Goal: Task Accomplishment & Management: Manage account settings

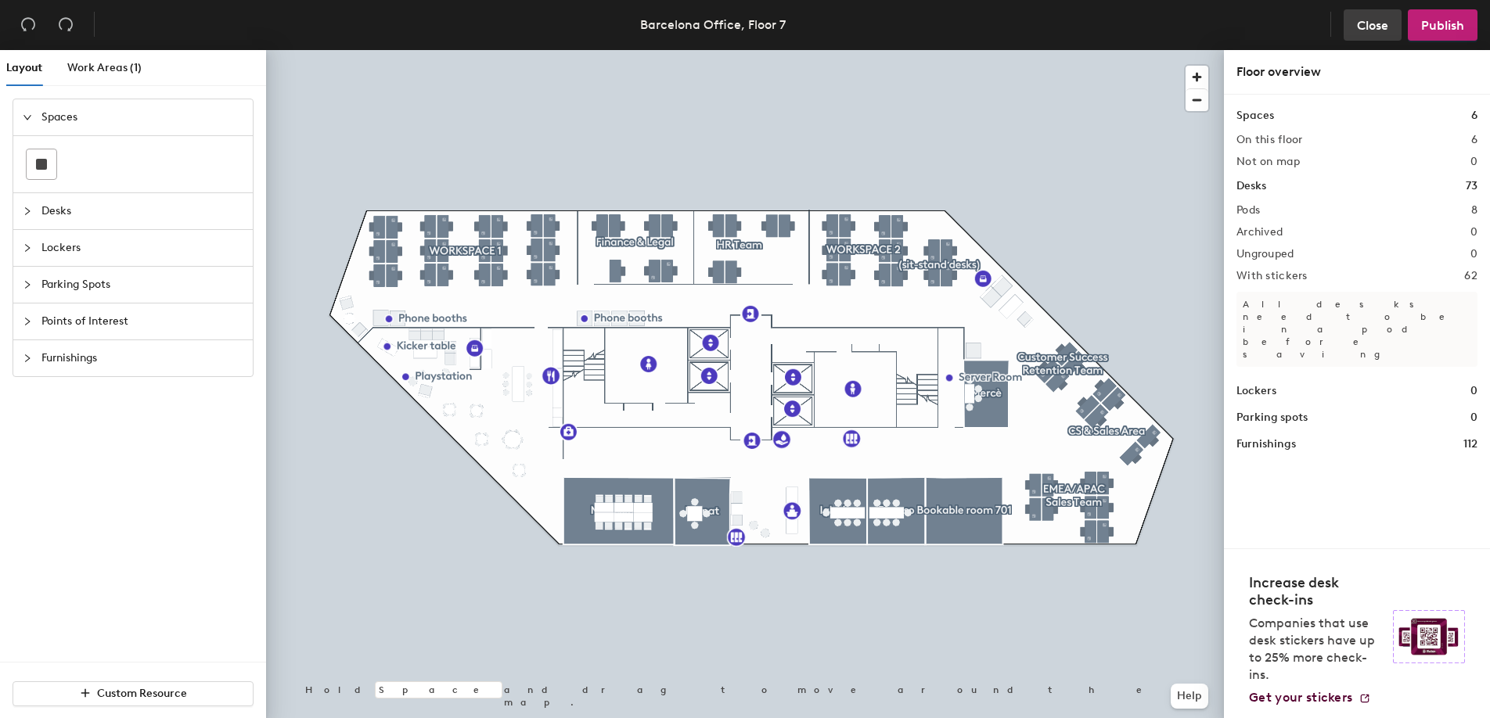
click at [1371, 27] on span "Close" at bounding box center [1372, 25] width 31 height 15
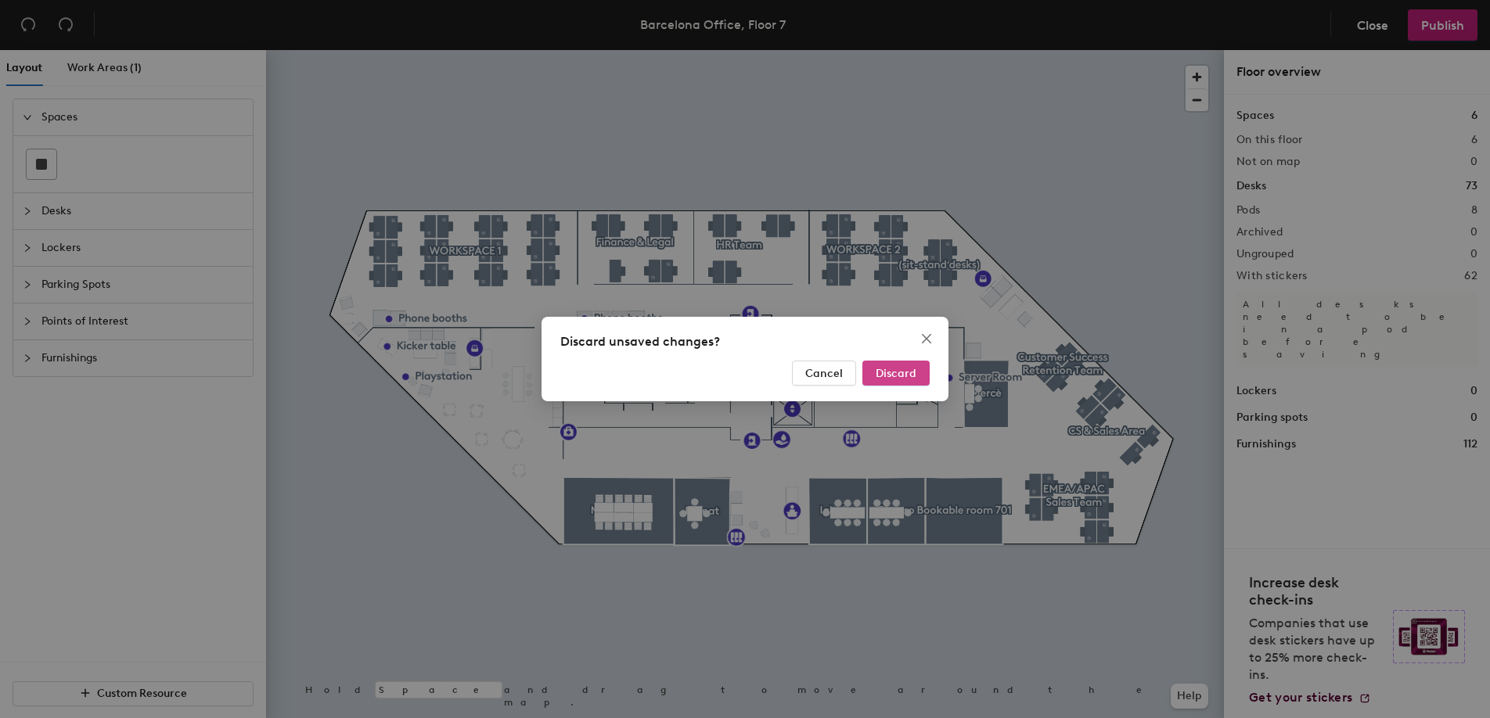
click at [891, 381] on button "Discard" at bounding box center [895, 373] width 67 height 25
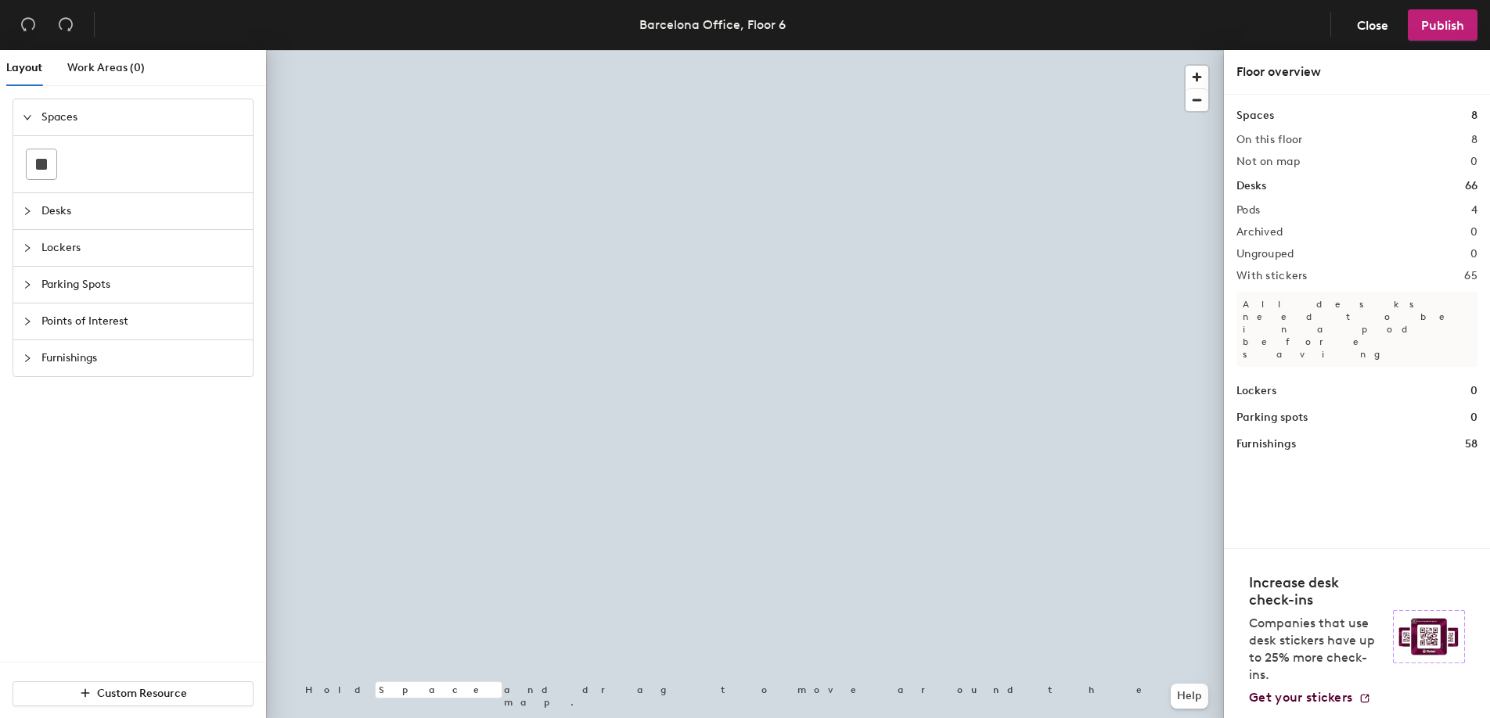
click at [715, 50] on div at bounding box center [745, 50] width 958 height 0
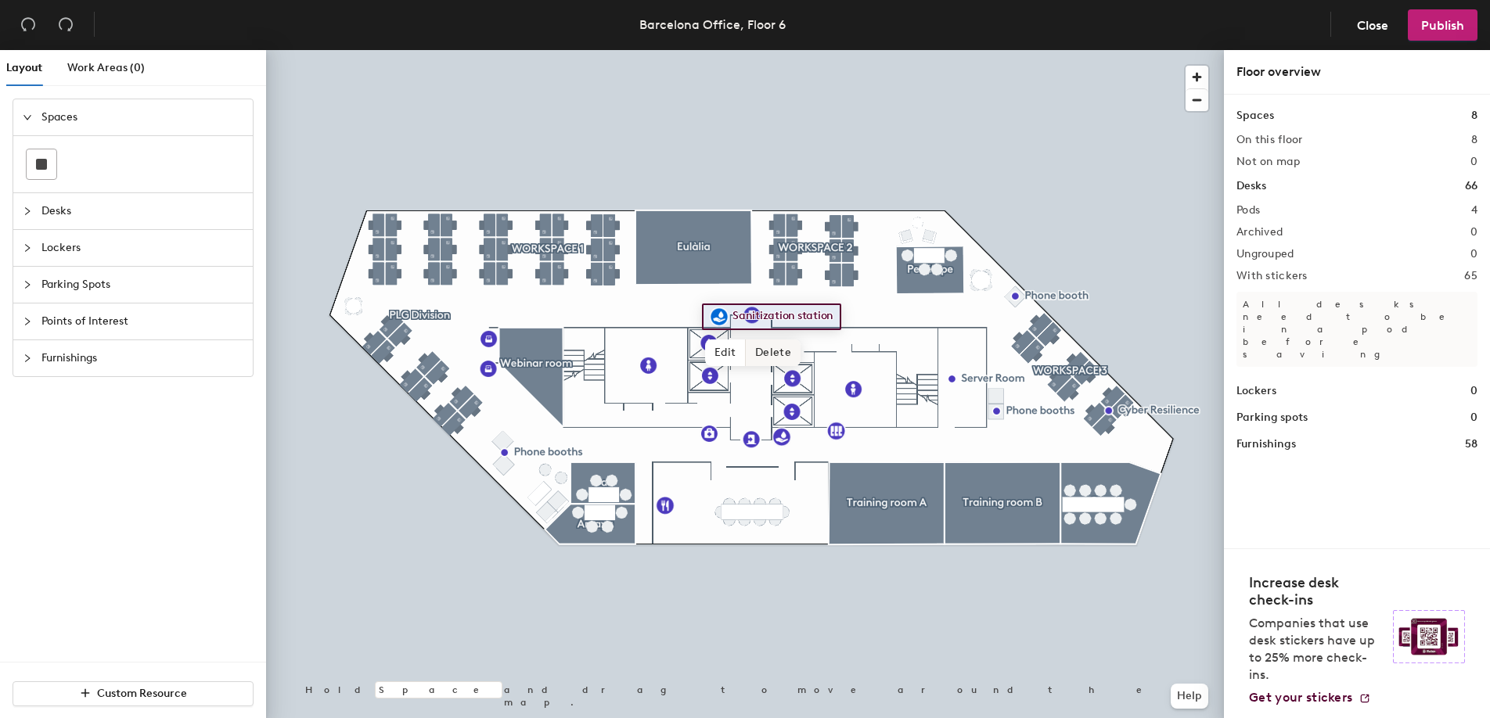
click at [773, 352] on span "Delete" at bounding box center [773, 353] width 55 height 27
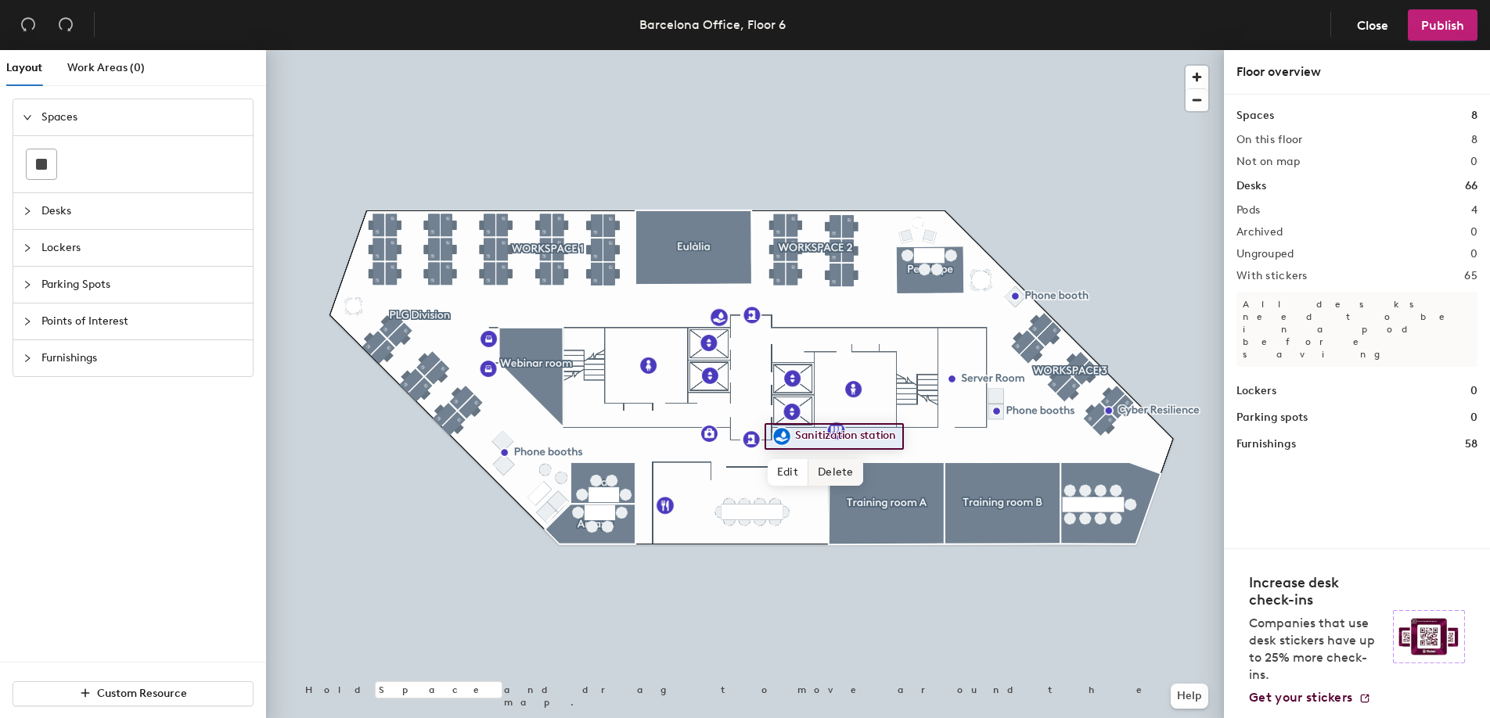
click at [832, 469] on span "Delete" at bounding box center [835, 472] width 55 height 27
click at [1458, 27] on span "Publish" at bounding box center [1442, 25] width 43 height 15
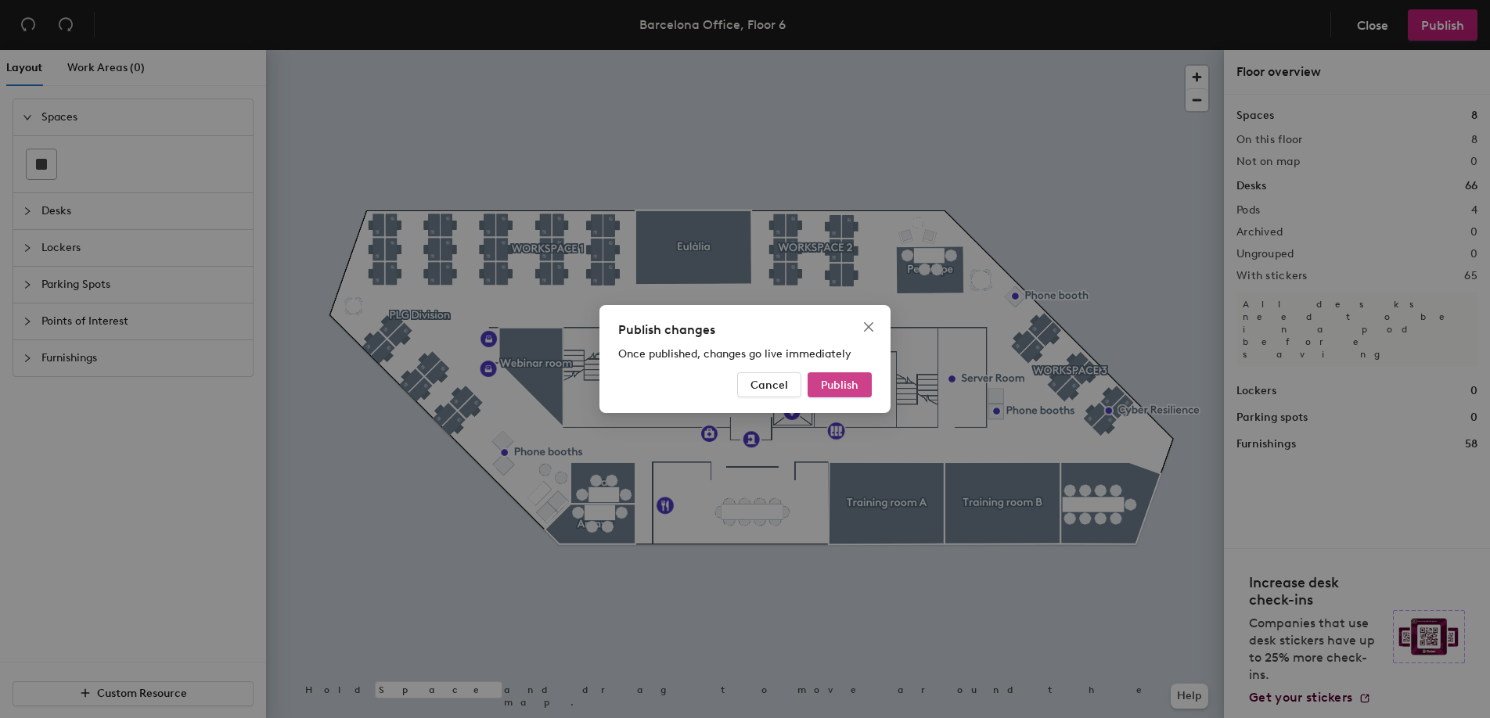
click at [859, 390] on button "Publish" at bounding box center [839, 384] width 64 height 25
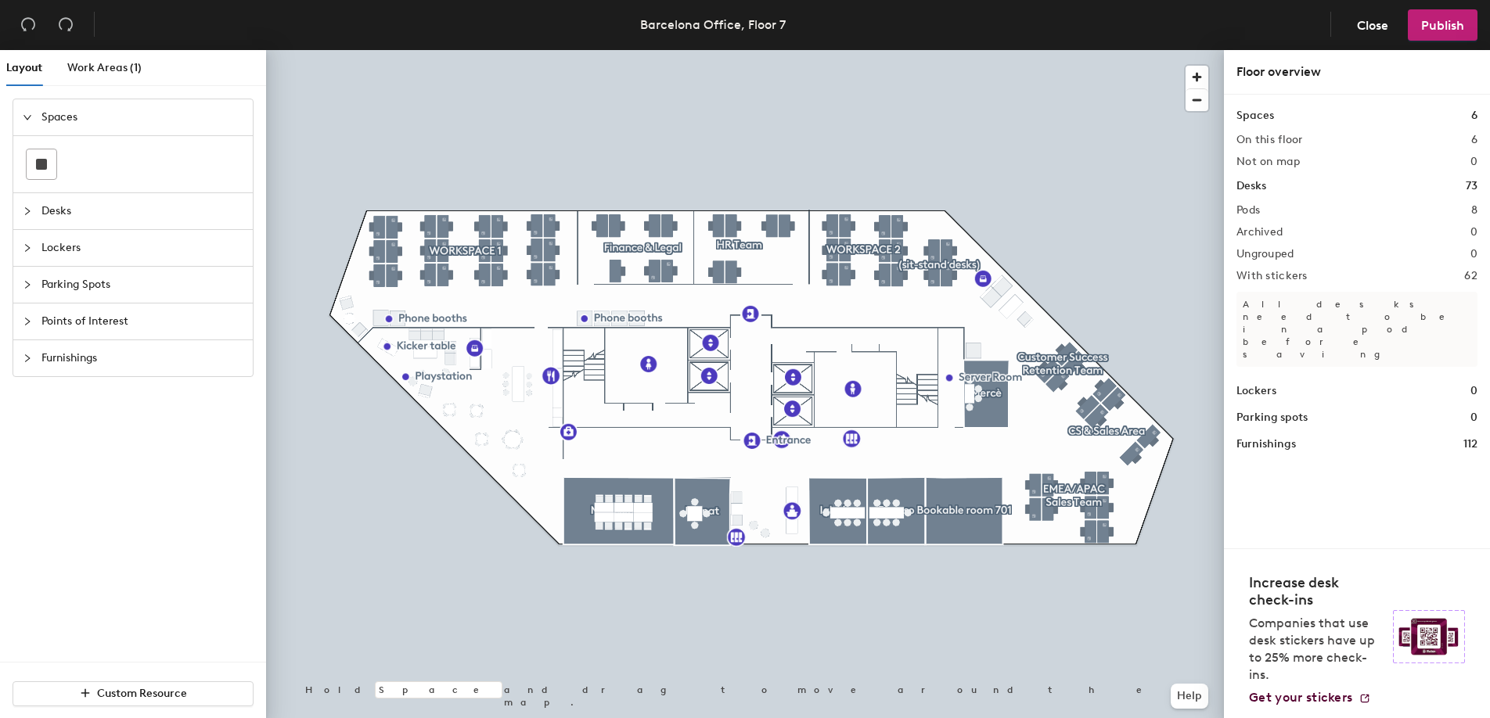
click at [782, 50] on div at bounding box center [745, 50] width 958 height 0
click at [843, 50] on div at bounding box center [745, 50] width 958 height 0
click at [782, 50] on div at bounding box center [745, 50] width 958 height 0
click at [844, 478] on span "Delete" at bounding box center [835, 475] width 55 height 27
click at [1448, 27] on span "Publish" at bounding box center [1442, 25] width 43 height 15
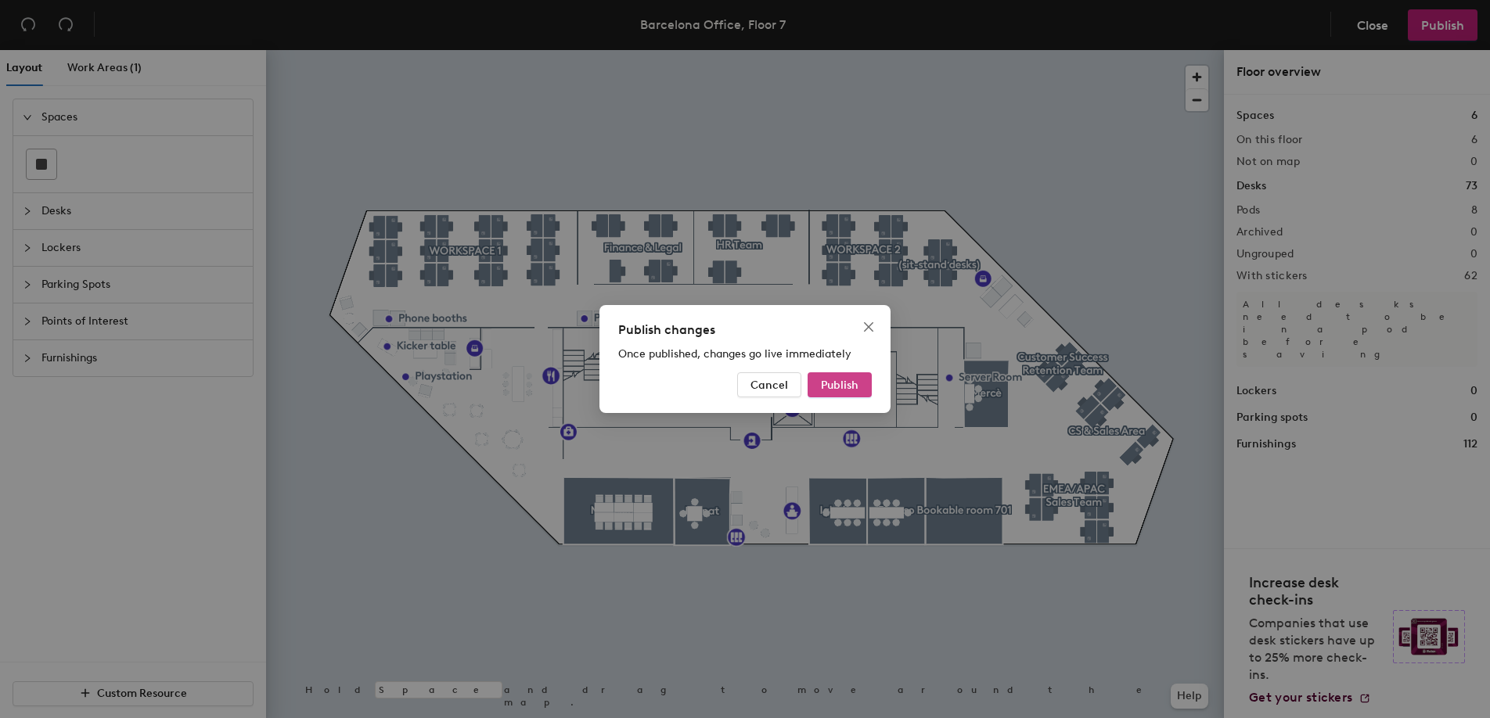
click at [854, 384] on span "Publish" at bounding box center [840, 385] width 38 height 13
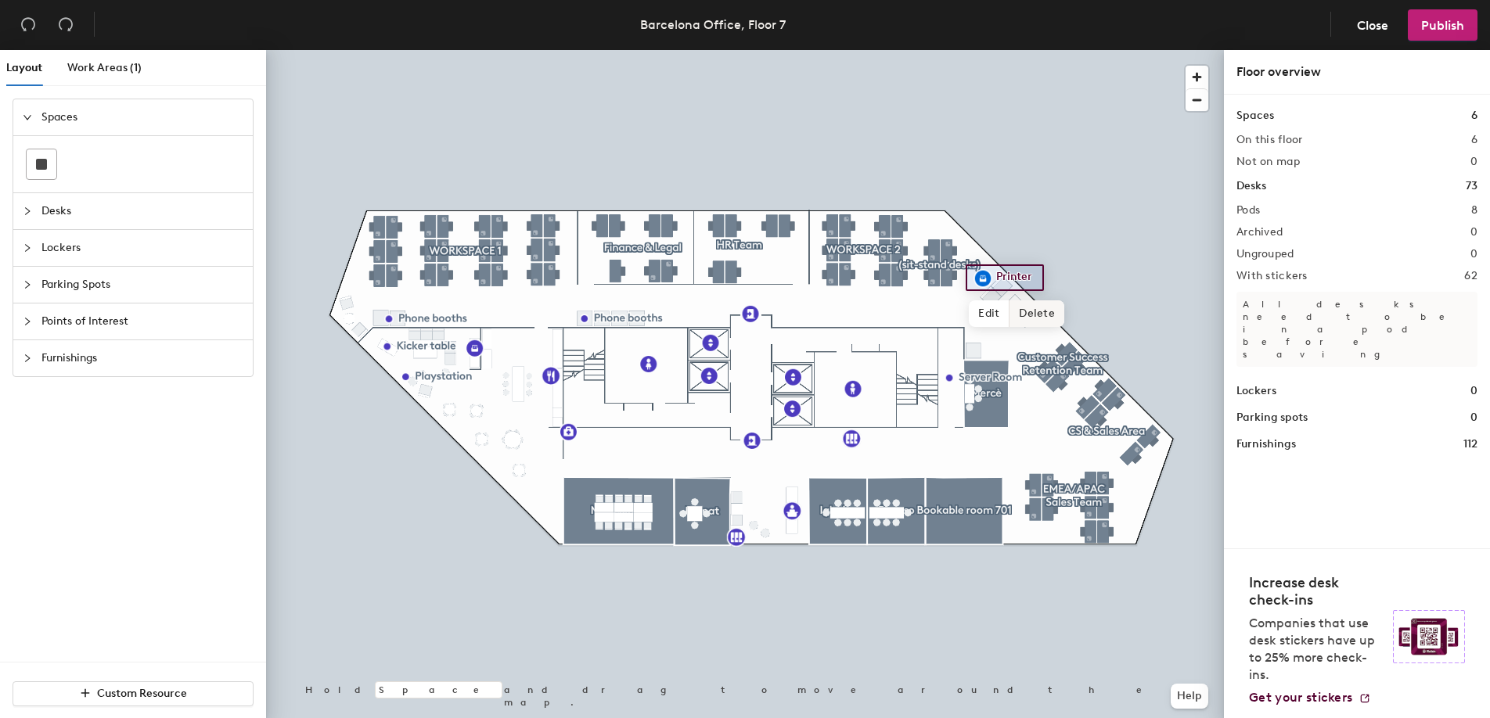
click at [1023, 314] on span "Delete" at bounding box center [1036, 313] width 55 height 27
click at [1425, 32] on span "Publish" at bounding box center [1442, 25] width 43 height 15
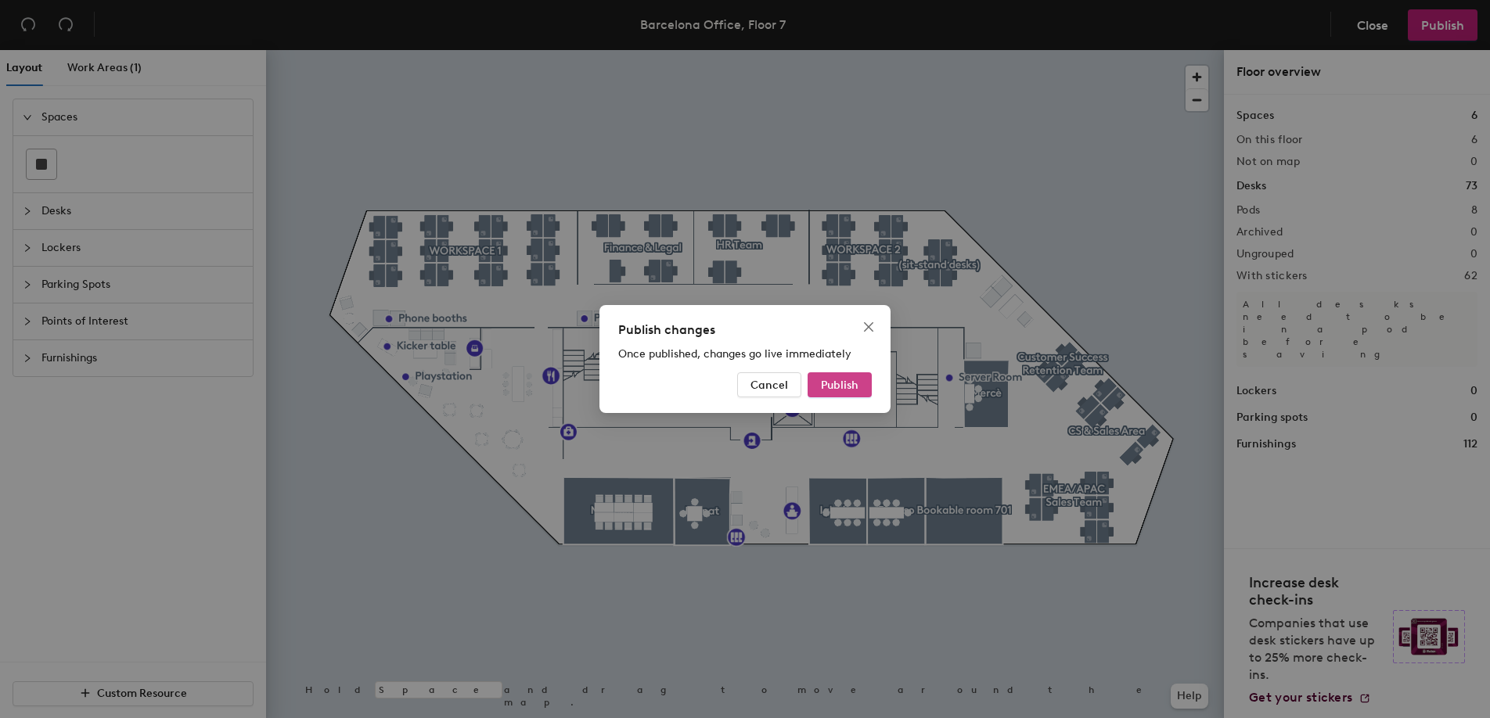
click at [845, 391] on button "Publish" at bounding box center [839, 384] width 64 height 25
